Goal: Information Seeking & Learning: Learn about a topic

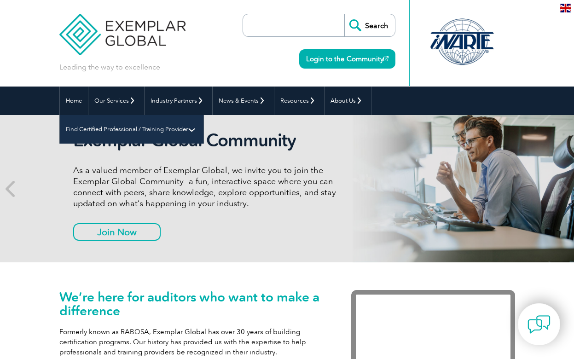
click at [204, 115] on link "Find Certified Professional / Training Provider" at bounding box center [132, 129] width 144 height 29
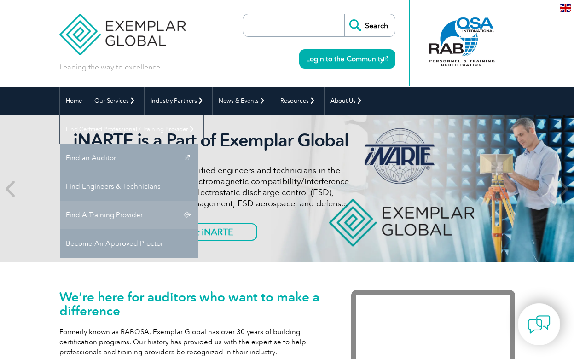
click at [198, 201] on link "Find A Training Provider" at bounding box center [129, 215] width 138 height 29
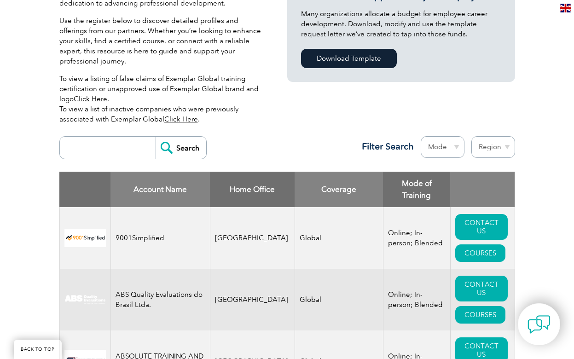
scroll to position [243, 0]
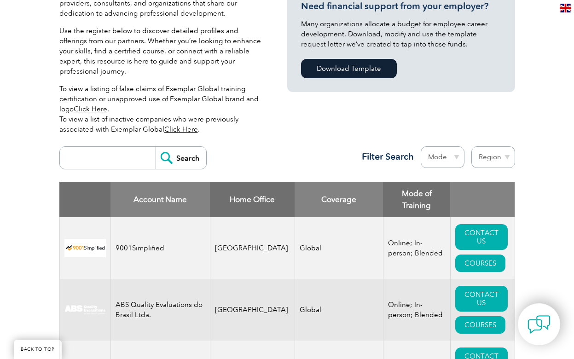
click at [188, 125] on link "Click Here" at bounding box center [181, 129] width 34 height 8
click at [140, 148] on input "search" at bounding box center [109, 158] width 91 height 22
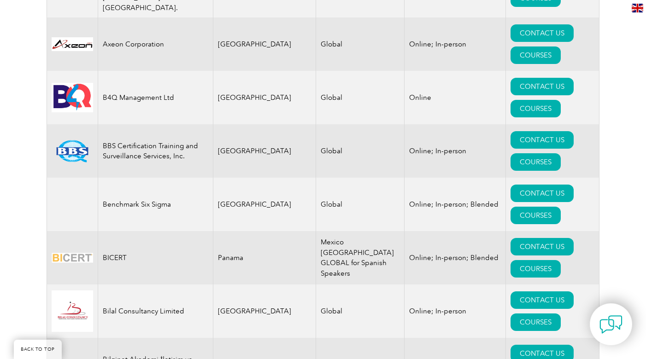
scroll to position [1728, 0]
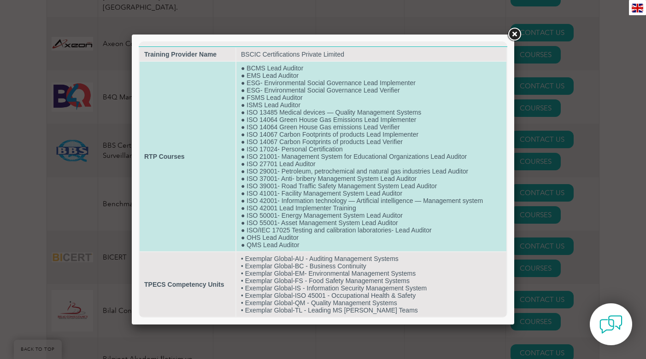
scroll to position [5, 0]
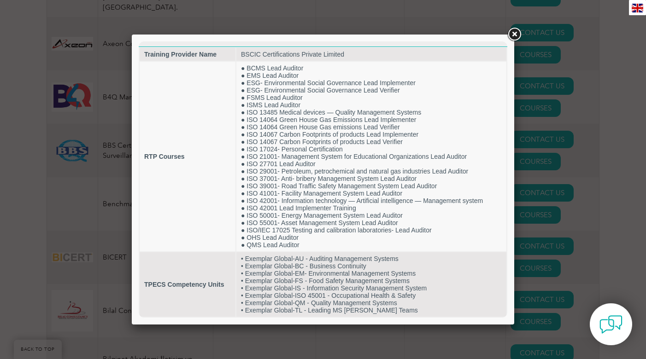
click at [510, 35] on link at bounding box center [514, 34] width 17 height 17
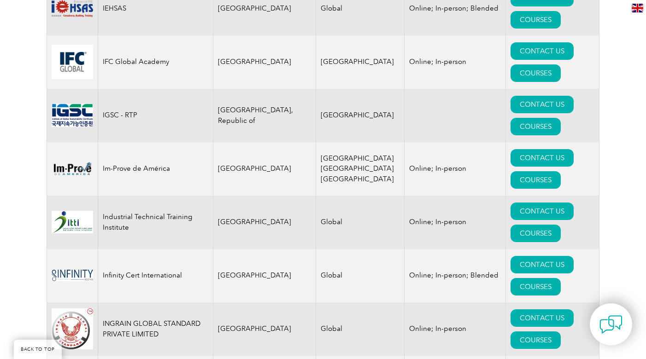
scroll to position [6765, 0]
